Goal: Check status: Check status

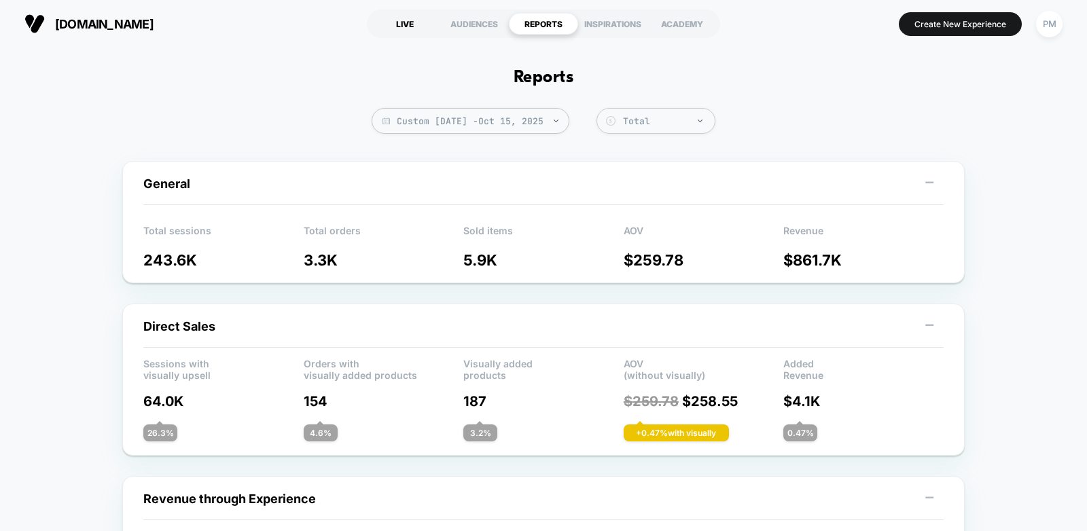
click at [403, 26] on div "LIVE" at bounding box center [404, 24] width 69 height 22
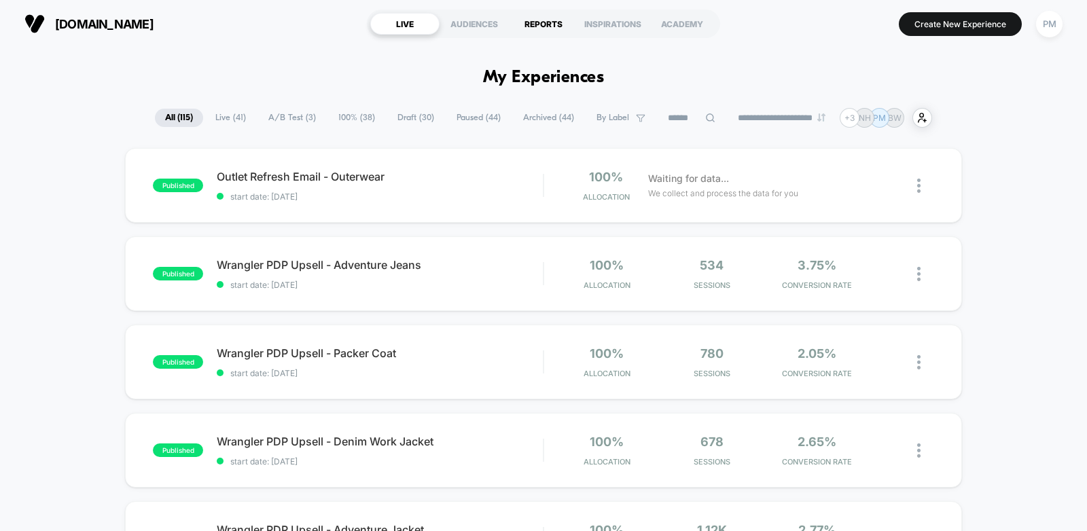
click at [543, 27] on div "REPORTS" at bounding box center [543, 24] width 69 height 22
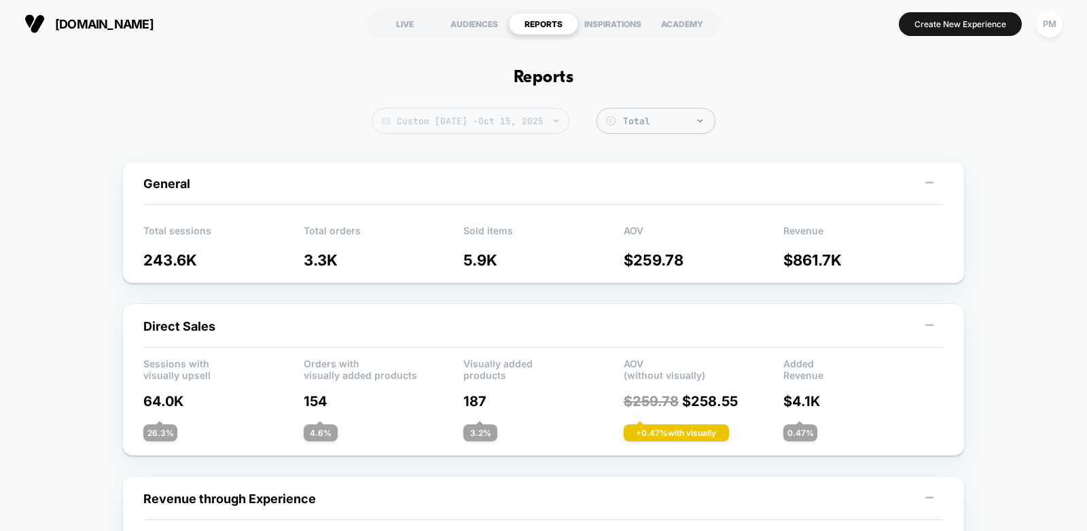
click at [413, 119] on span "Custom [DATE] - [DATE]" at bounding box center [470, 121] width 198 height 26
select select "*"
select select "****"
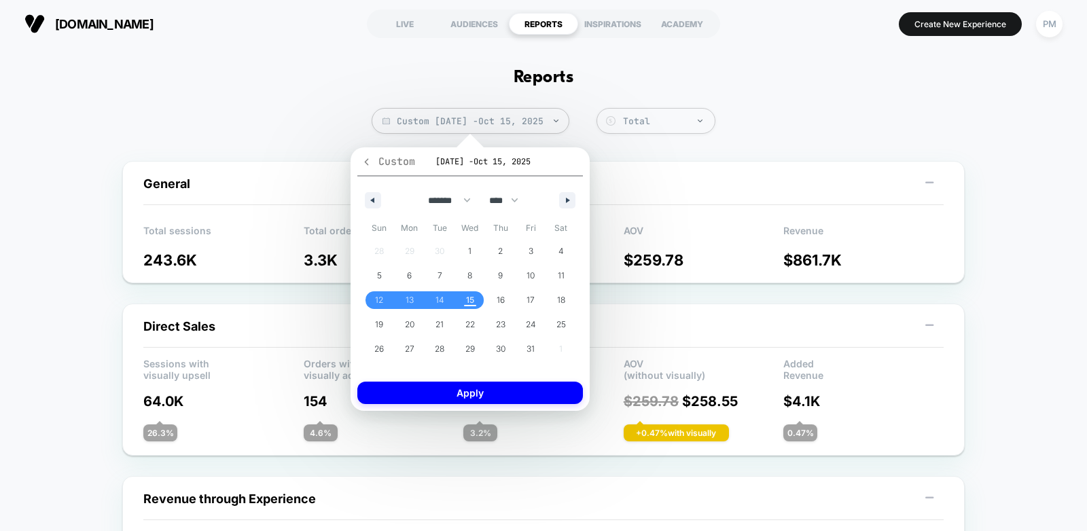
click at [365, 161] on icon "button" at bounding box center [367, 161] width 4 height 7
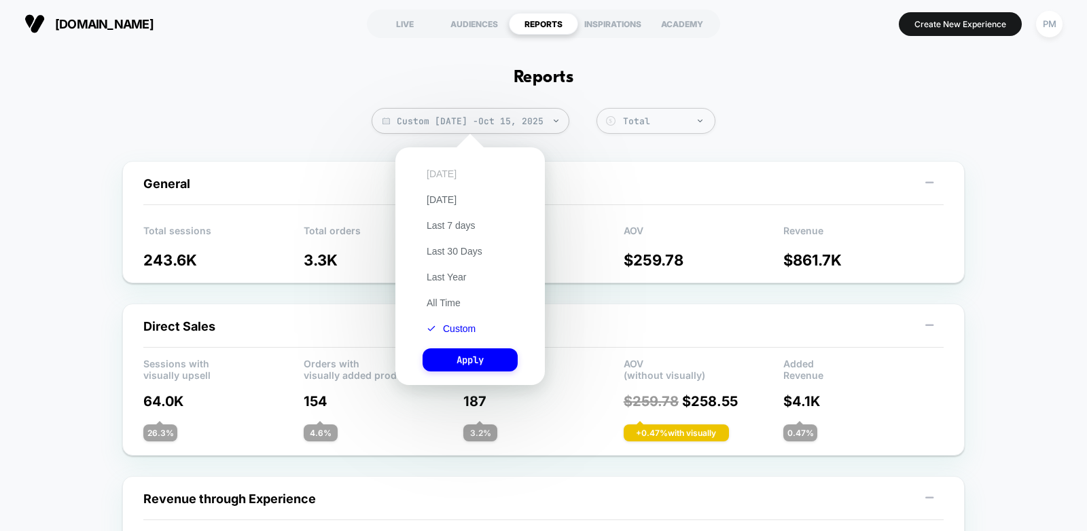
click at [436, 176] on button "[DATE]" at bounding box center [441, 174] width 38 height 12
click at [445, 360] on button "Apply" at bounding box center [469, 359] width 95 height 23
